Goal: Task Accomplishment & Management: Use online tool/utility

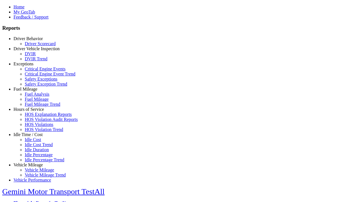
click at [32, 66] on link "Exceptions" at bounding box center [23, 64] width 20 height 5
click at [37, 87] on link "Safety Exception Trend" at bounding box center [46, 84] width 42 height 5
select select "**********"
type input "**********"
